Goal: Information Seeking & Learning: Learn about a topic

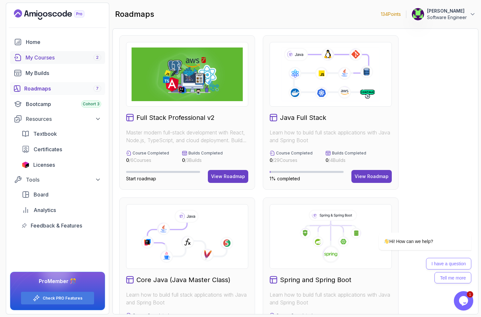
click at [39, 56] on div "My Courses 2" at bounding box center [64, 58] width 76 height 8
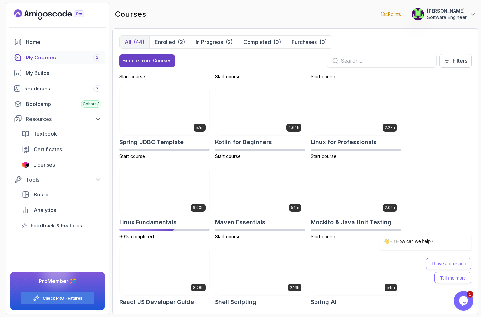
scroll to position [710, 0]
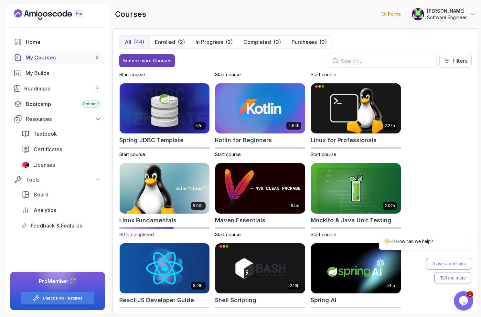
click at [155, 183] on img at bounding box center [164, 188] width 94 height 53
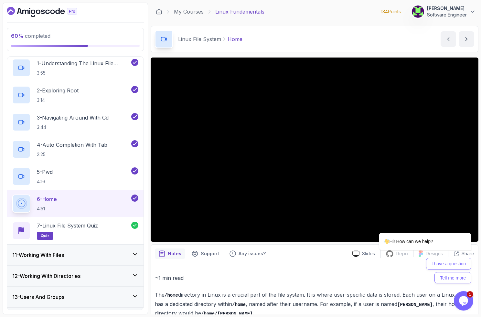
scroll to position [251, 0]
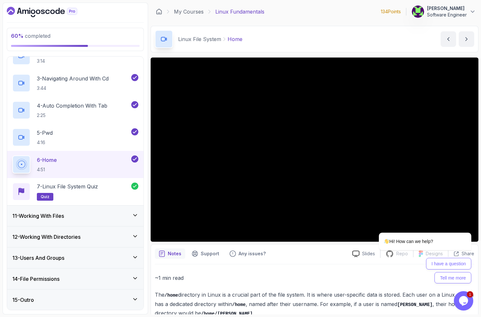
click at [53, 212] on h3 "11 - Working With Files" at bounding box center [38, 216] width 52 height 8
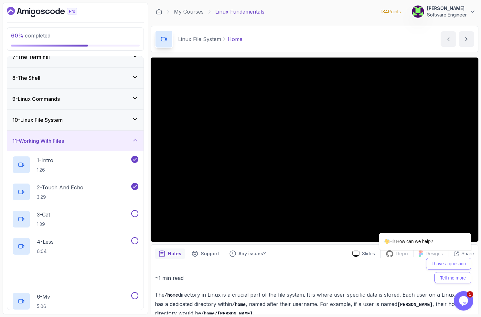
scroll to position [145, 0]
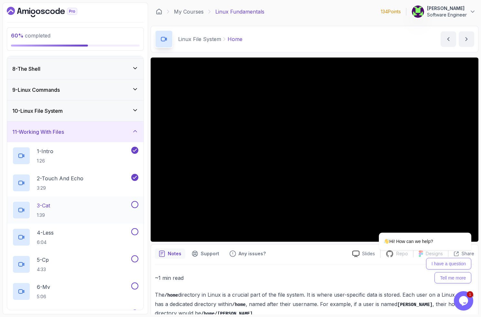
click at [56, 206] on div "3 - Cat 1:39" at bounding box center [71, 210] width 118 height 18
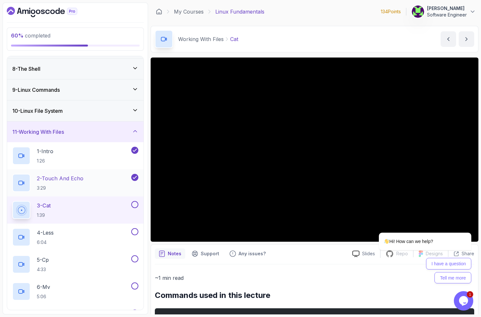
click at [63, 185] on p "3:29" at bounding box center [60, 188] width 47 height 6
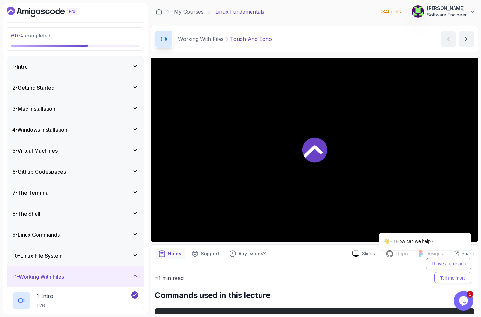
scroll to position [145, 0]
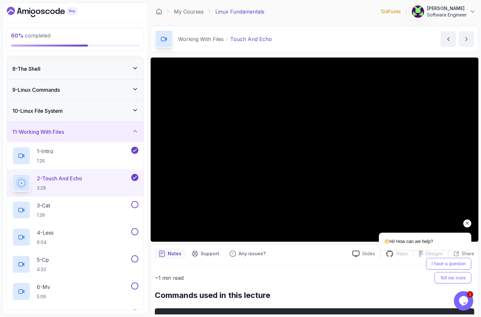
click at [467, 223] on icon "Chat attention grabber" at bounding box center [468, 224] width 6 height 6
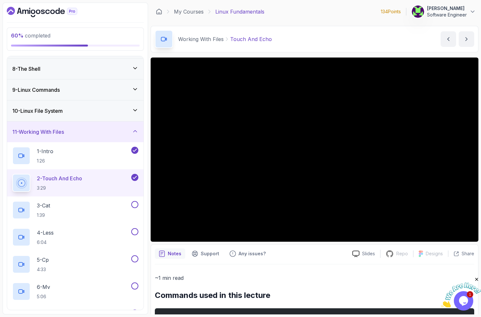
click at [478, 278] on icon "Close" at bounding box center [477, 280] width 6 height 6
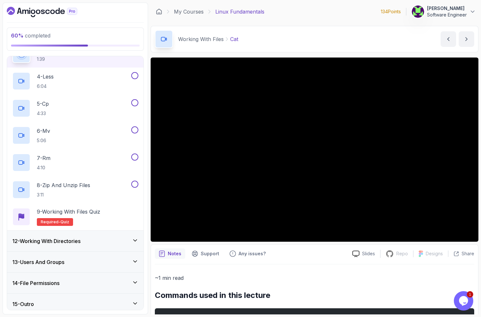
scroll to position [306, 0]
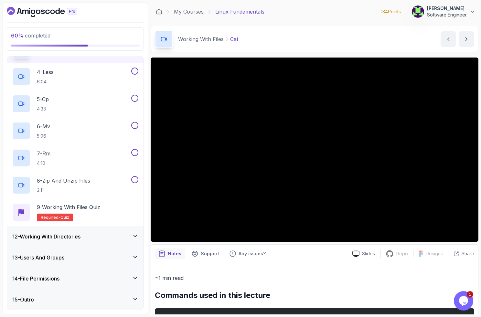
click at [81, 239] on h3 "12 - Working With Directories" at bounding box center [46, 237] width 68 height 8
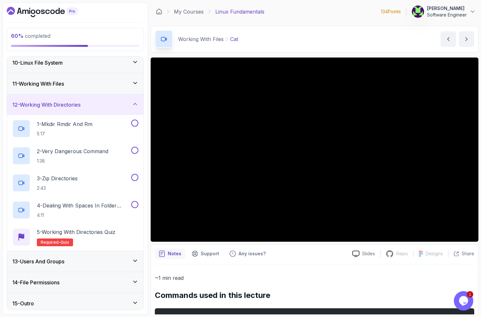
scroll to position [197, 0]
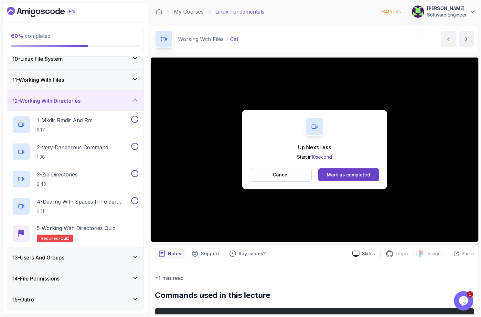
click at [60, 255] on h3 "13 - Users And Groups" at bounding box center [38, 258] width 52 height 8
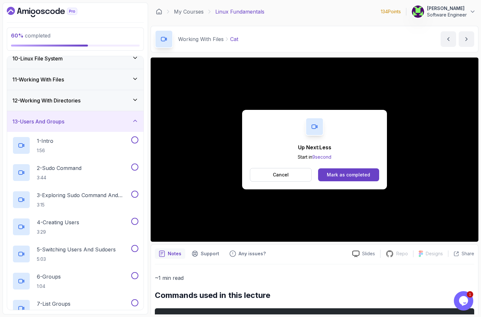
click at [60, 123] on h3 "13 - Users And Groups" at bounding box center [38, 122] width 52 height 8
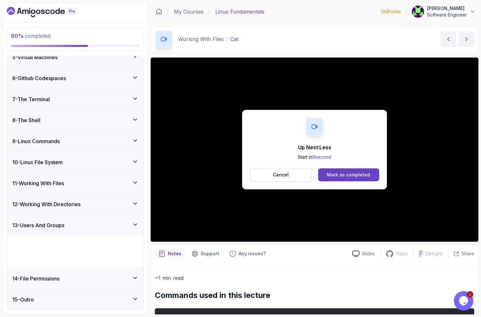
scroll to position [61, 0]
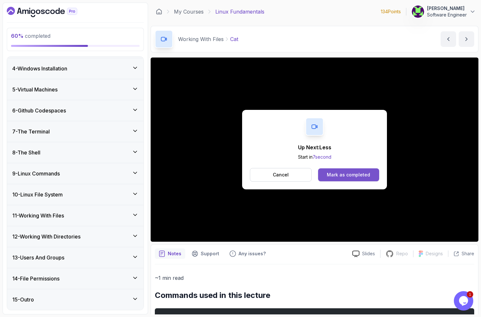
click at [335, 173] on div "Mark as completed" at bounding box center [348, 175] width 43 height 6
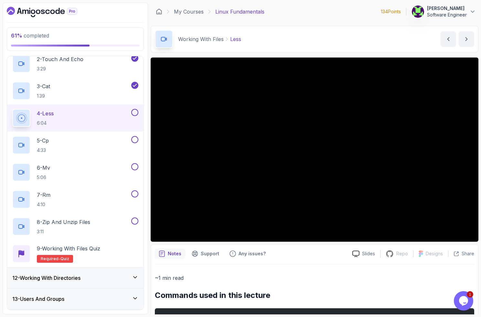
scroll to position [263, 0]
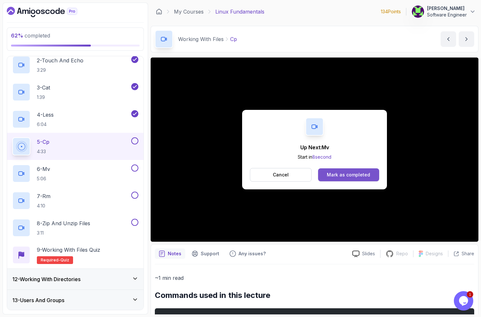
click at [336, 175] on div "Mark as completed" at bounding box center [348, 175] width 43 height 6
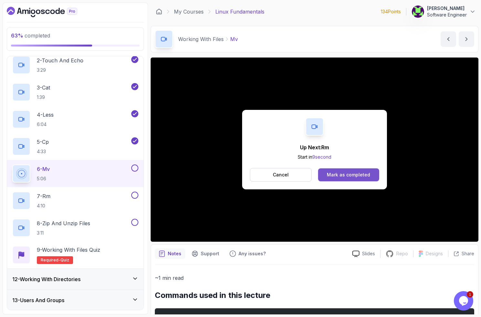
click at [325, 174] on button "Mark as completed" at bounding box center [348, 175] width 61 height 13
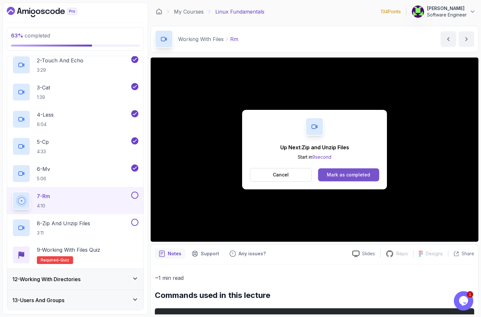
click at [336, 178] on div "Mark as completed" at bounding box center [348, 175] width 43 height 6
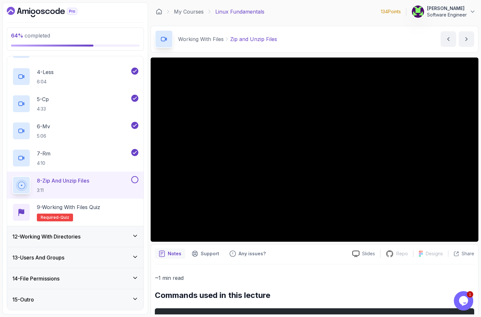
click at [66, 238] on h3 "12 - Working With Directories" at bounding box center [46, 237] width 68 height 8
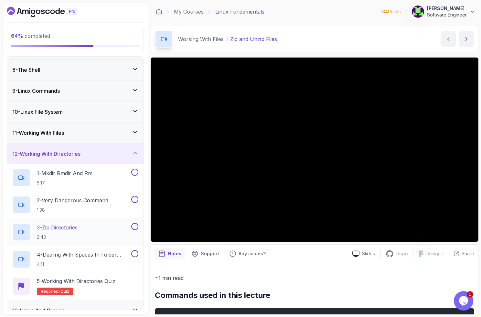
scroll to position [145, 0]
click at [74, 132] on div "11 - Working With Files" at bounding box center [75, 132] width 126 height 8
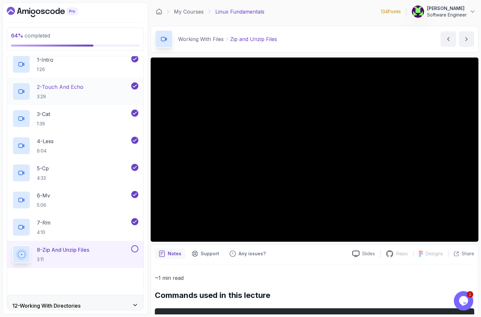
scroll to position [237, 0]
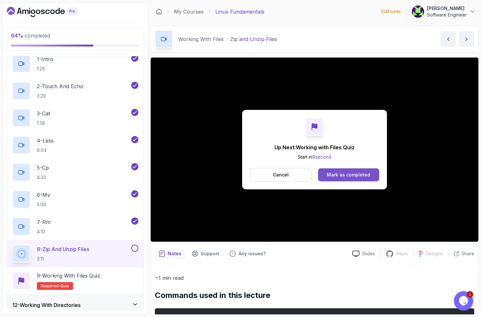
click at [343, 176] on div "Mark as completed" at bounding box center [348, 175] width 43 height 6
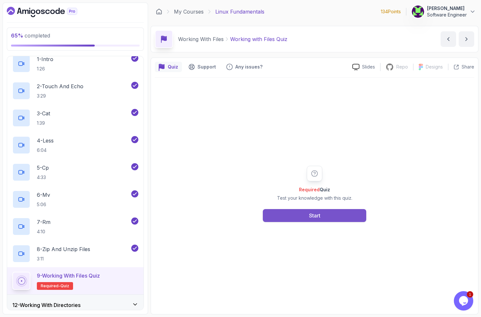
click at [327, 214] on button "Start" at bounding box center [315, 215] width 104 height 13
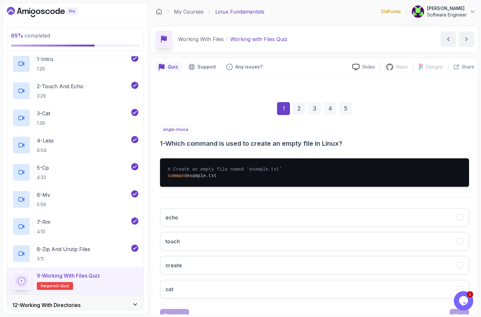
scroll to position [26, 0]
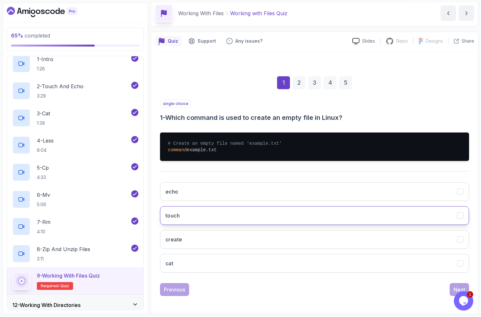
click at [201, 214] on button "touch" at bounding box center [314, 215] width 309 height 19
click at [454, 285] on button "Next" at bounding box center [459, 289] width 19 height 13
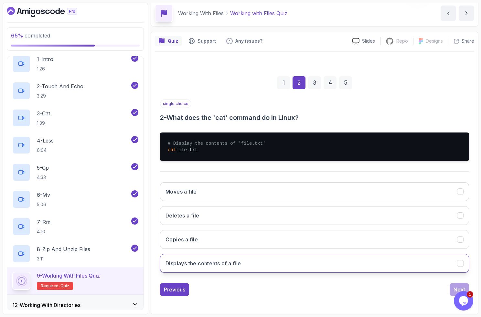
click at [216, 263] on h3 "Displays the contents of a file" at bounding box center [203, 264] width 75 height 8
click at [453, 284] on button "Next" at bounding box center [459, 289] width 19 height 13
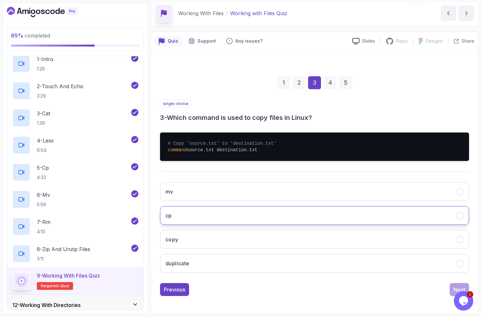
click at [197, 218] on button "cp" at bounding box center [314, 215] width 309 height 19
click at [455, 286] on div "Next" at bounding box center [460, 290] width 12 height 8
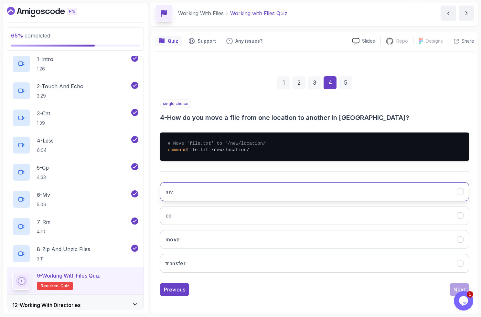
click at [189, 190] on button "mv" at bounding box center [314, 191] width 309 height 19
click at [455, 287] on div "Next" at bounding box center [460, 290] width 12 height 8
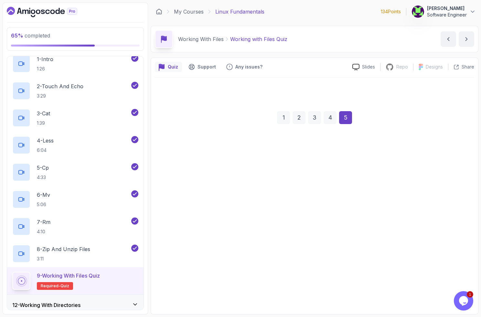
scroll to position [0, 0]
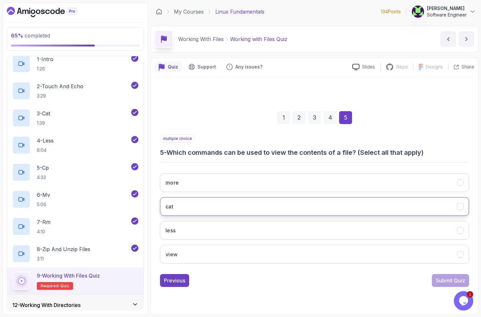
click at [190, 205] on button "cat" at bounding box center [314, 206] width 309 height 19
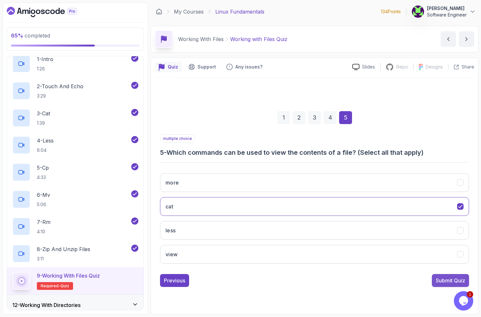
click at [445, 280] on div "Submit Quiz" at bounding box center [450, 281] width 29 height 8
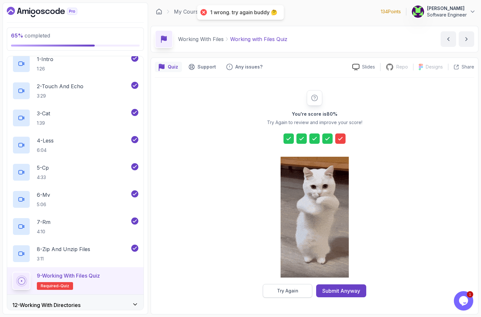
click at [291, 290] on div "Try Again" at bounding box center [287, 291] width 21 height 6
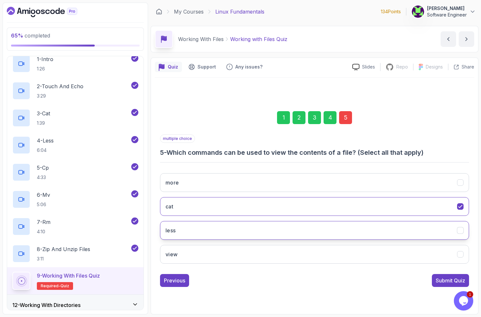
click at [294, 231] on button "less" at bounding box center [314, 230] width 309 height 19
click at [442, 280] on div "Submit Quiz" at bounding box center [450, 281] width 29 height 8
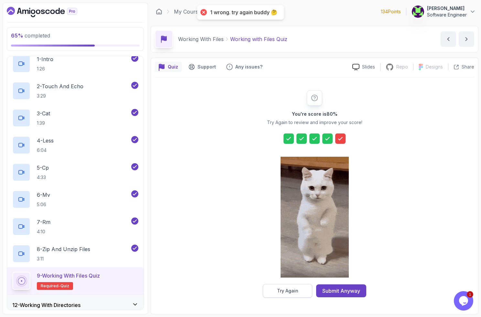
click at [291, 292] on div "Try Again" at bounding box center [287, 291] width 21 height 6
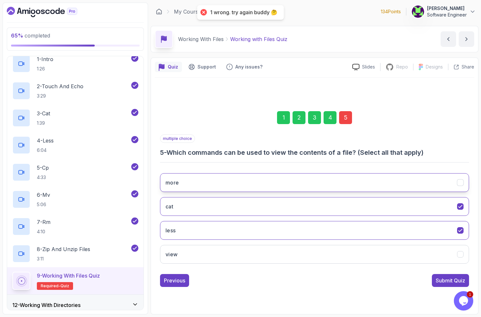
click at [238, 184] on button "more" at bounding box center [314, 182] width 309 height 19
click at [440, 277] on div "Submit Quiz" at bounding box center [450, 281] width 29 height 8
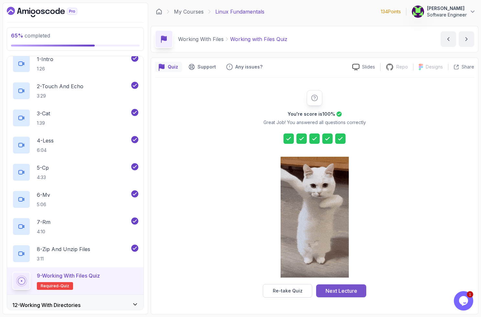
click at [345, 291] on div "Next Lecture" at bounding box center [342, 291] width 32 height 8
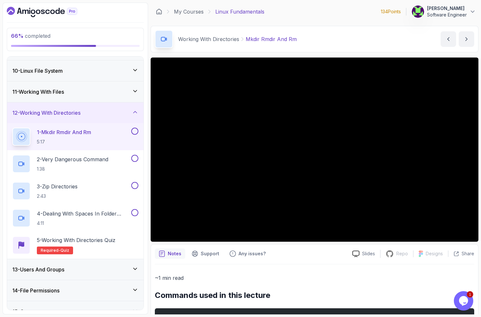
scroll to position [187, 0]
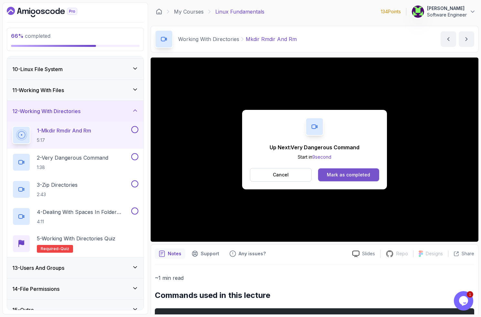
click at [329, 176] on div "Mark as completed" at bounding box center [348, 175] width 43 height 6
